Goal: Connect with others: Connect with others

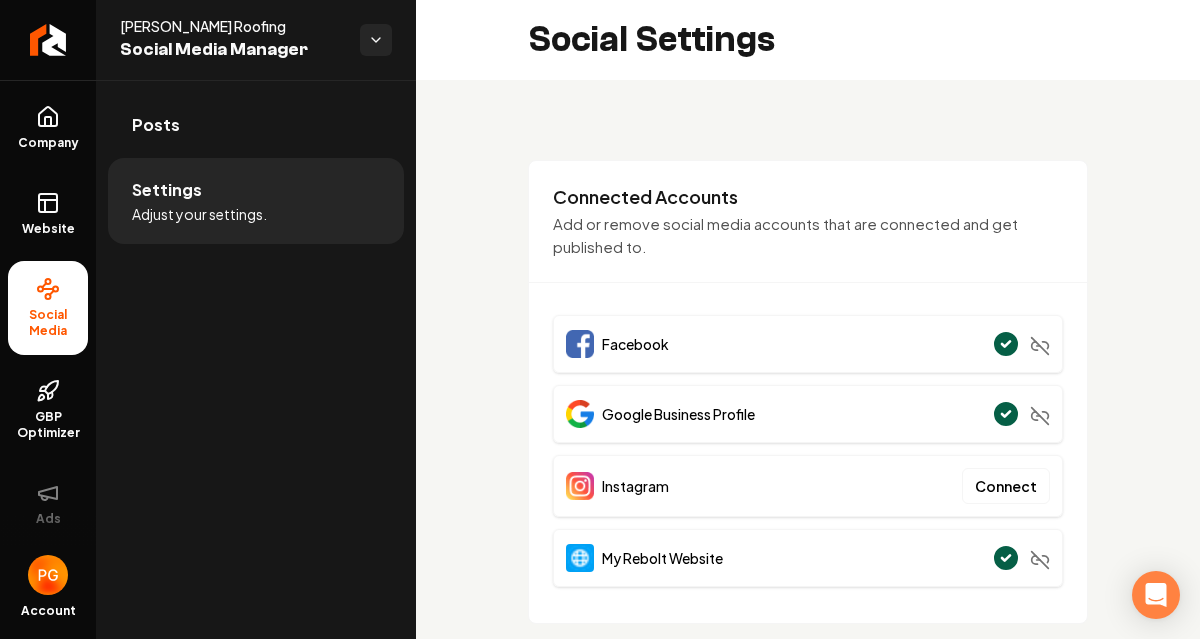
click at [980, 478] on button "Connect" at bounding box center [1006, 486] width 88 height 36
click at [978, 487] on button "Connect" at bounding box center [1006, 486] width 88 height 36
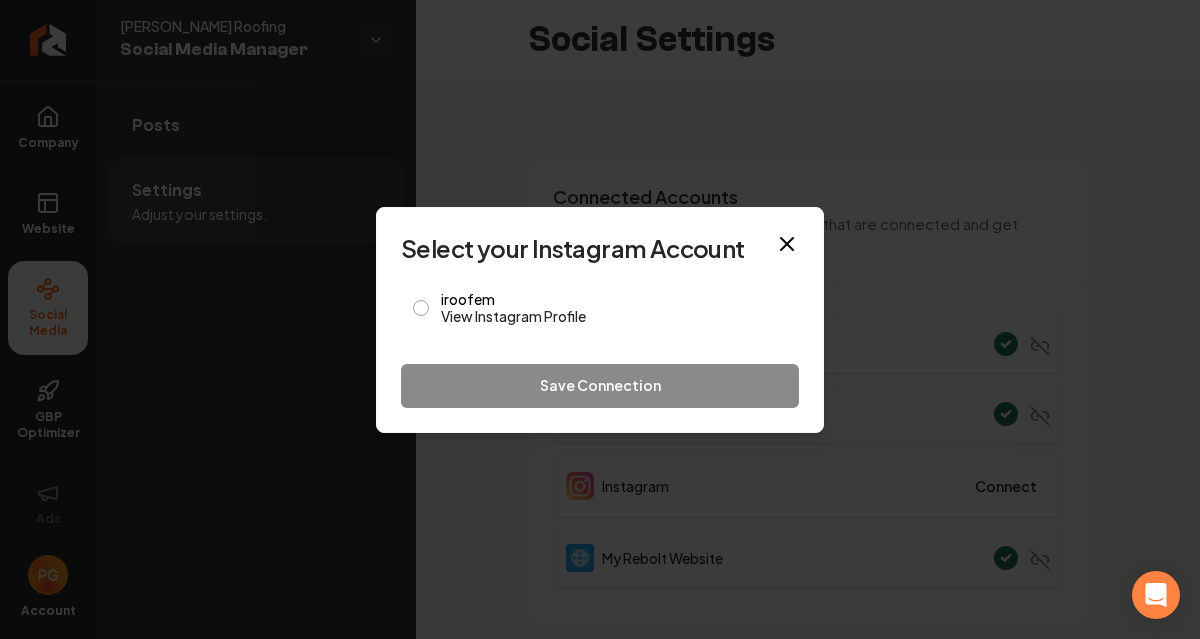
click at [422, 310] on button "iroofem View Instagram Profile" at bounding box center [421, 308] width 16 height 16
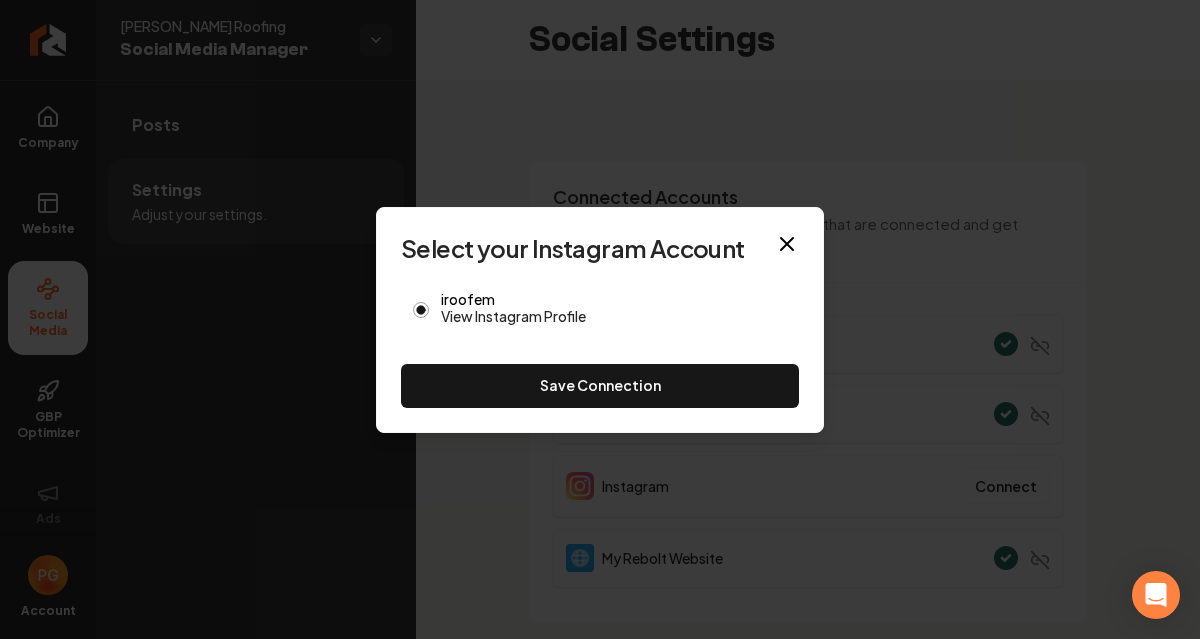
click at [612, 394] on button "Save Connection" at bounding box center [600, 386] width 398 height 44
